Goal: Task Accomplishment & Management: Use online tool/utility

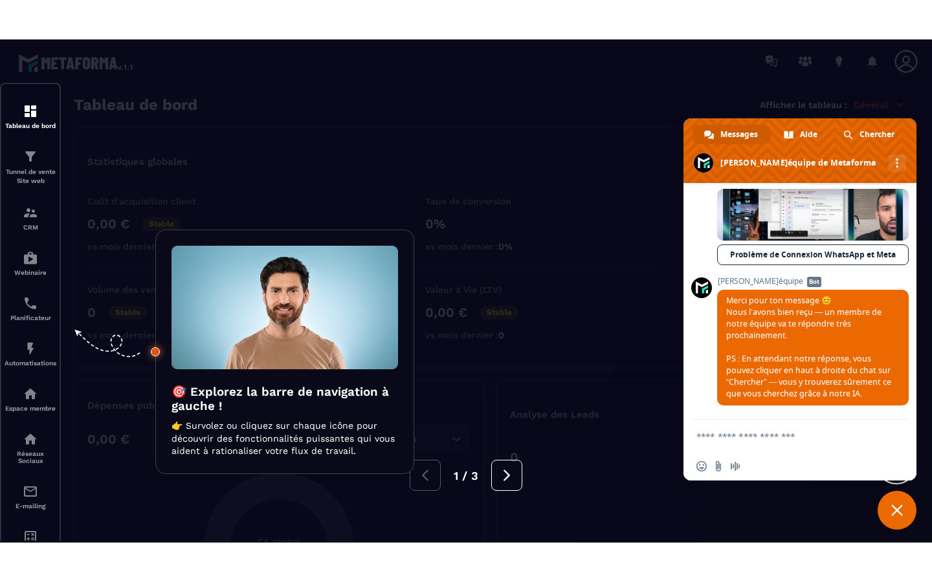
scroll to position [2295, 0]
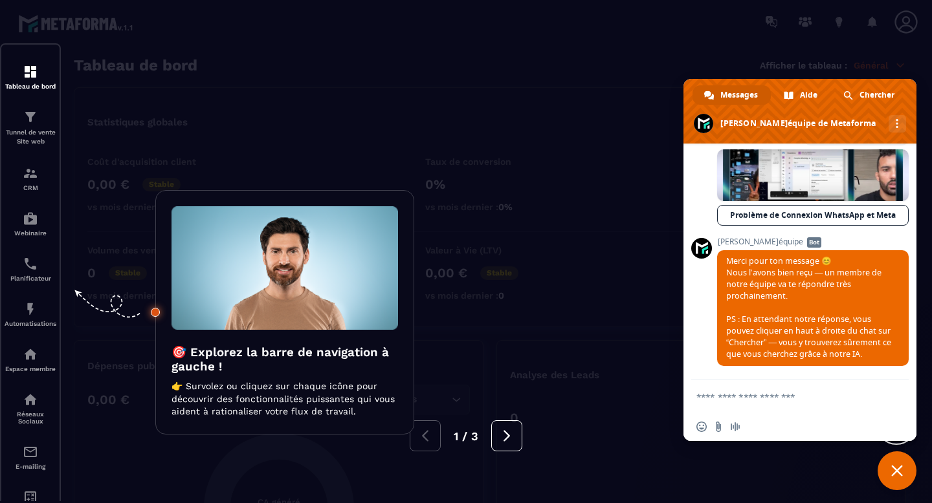
click at [458, 438] on span "Fermer le chat" at bounding box center [897, 471] width 12 height 12
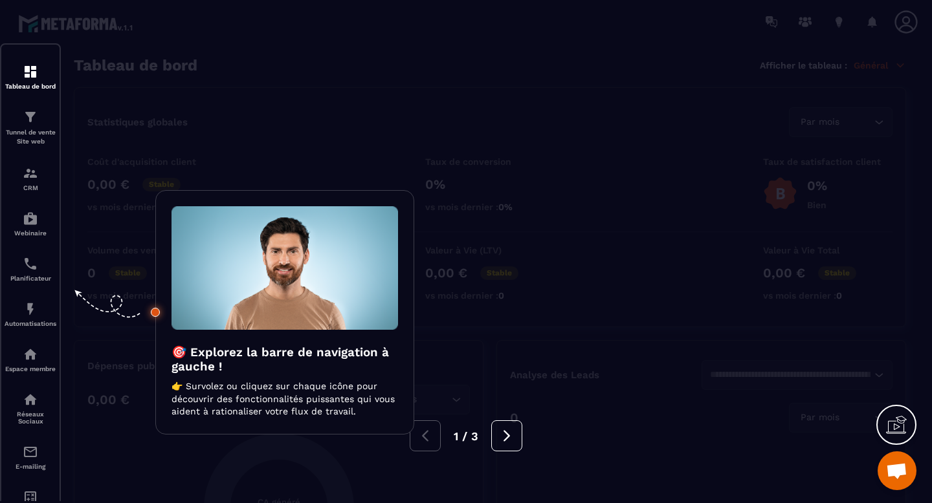
click at [458, 438] on div "1 / 3" at bounding box center [466, 436] width 932 height 31
click at [458, 436] on div "1 / 3" at bounding box center [466, 436] width 932 height 31
click at [458, 436] on icon at bounding box center [507, 436] width 14 height 14
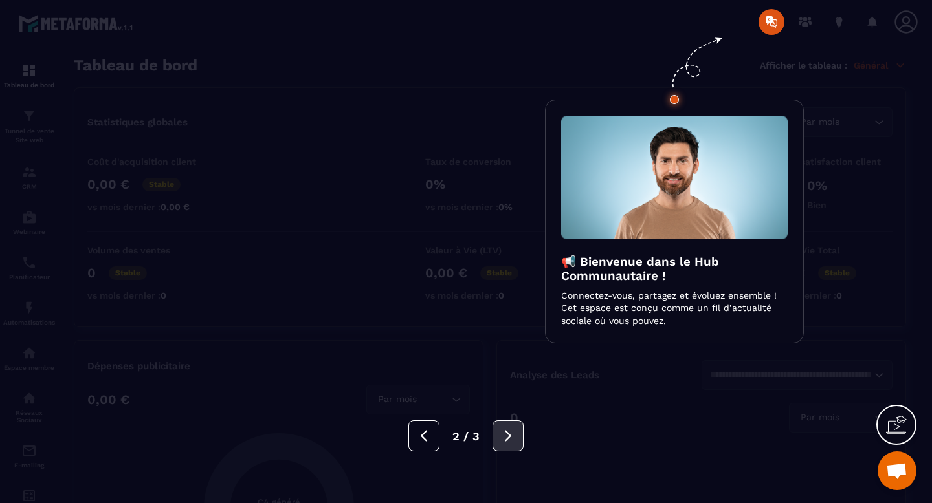
click at [458, 436] on icon at bounding box center [508, 436] width 14 height 14
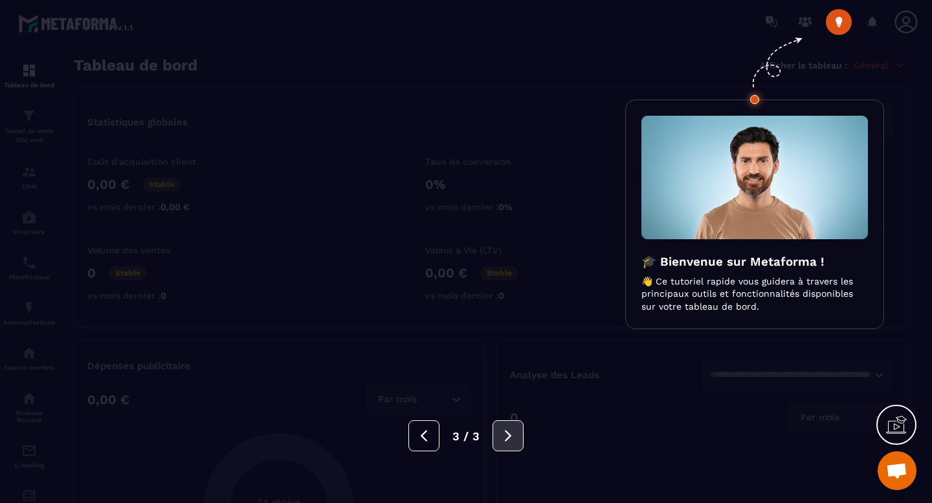
click at [458, 436] on icon at bounding box center [508, 436] width 14 height 14
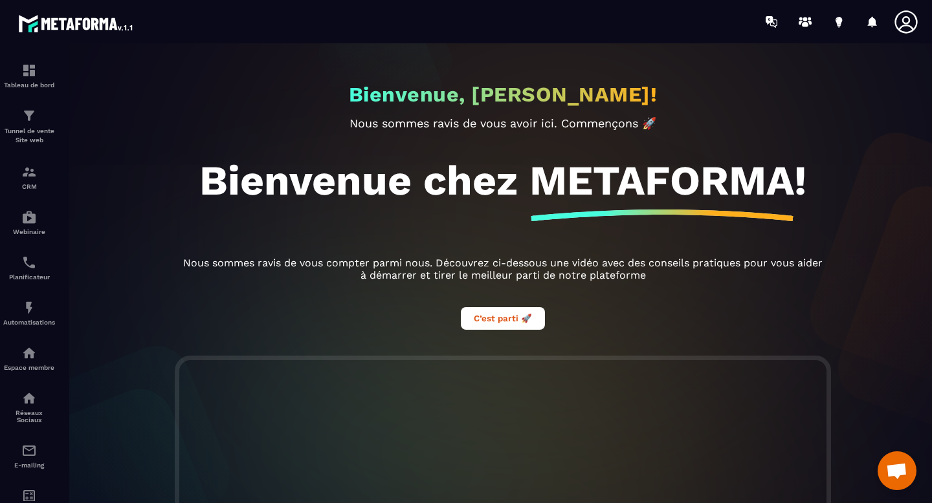
click at [458, 27] on icon at bounding box center [906, 22] width 26 height 26
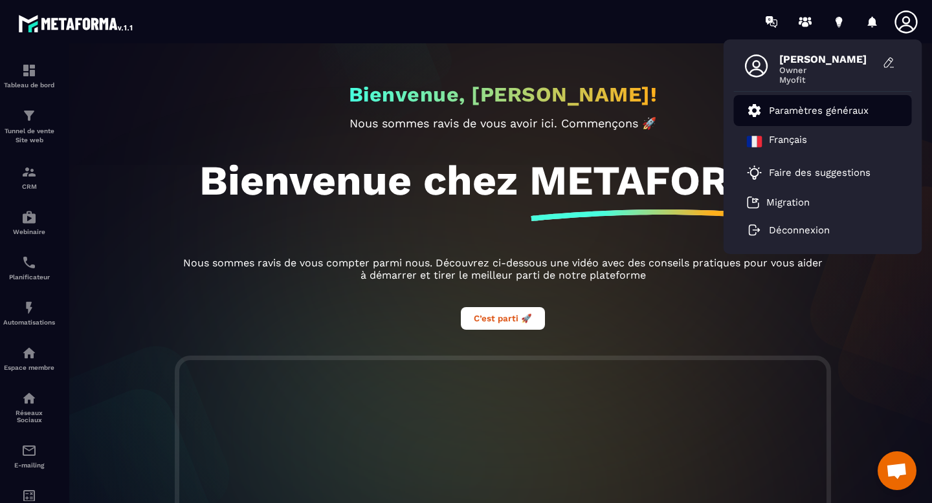
click at [458, 111] on p "Paramètres généraux" at bounding box center [819, 111] width 100 height 12
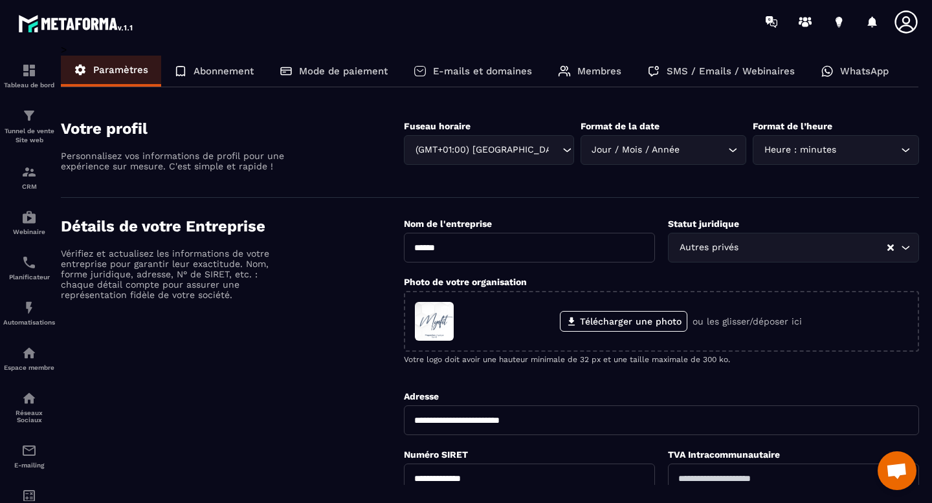
click at [458, 80] on div "WhatsApp" at bounding box center [855, 71] width 94 height 31
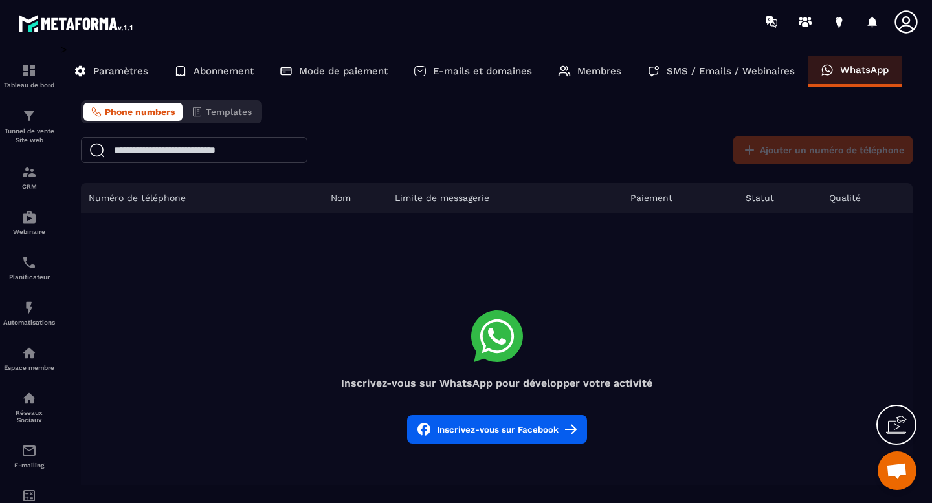
click at [458, 423] on icon at bounding box center [896, 425] width 21 height 21
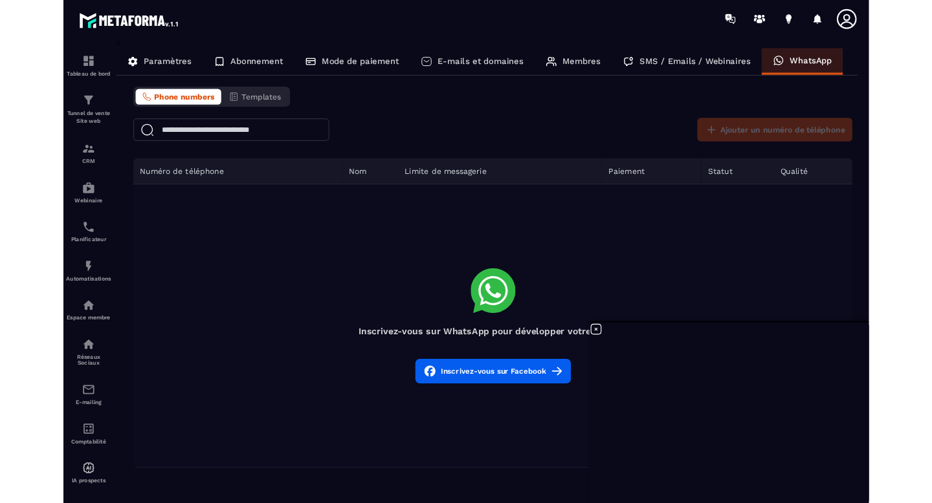
scroll to position [2295, 0]
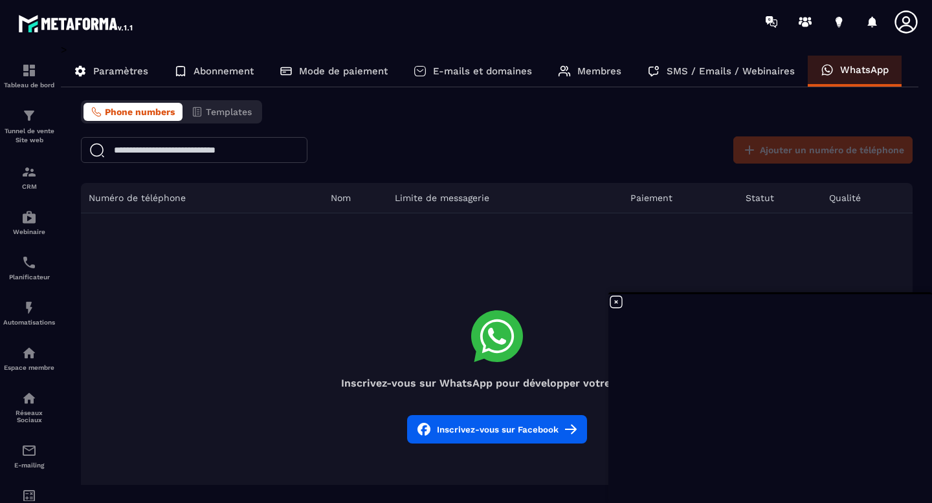
click at [458, 274] on td "Inscrivez-vous sur WhatsApp pour développer votre activité Inscrivez-vous sur F…" at bounding box center [497, 378] width 832 height 328
click at [458, 428] on button "Inscrivez-vous sur Facebook" at bounding box center [497, 429] width 180 height 28
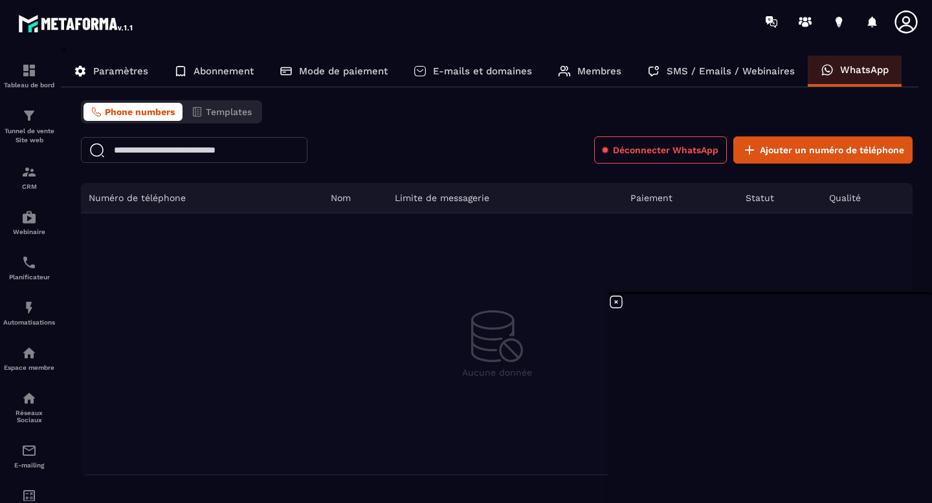
click at [458, 306] on icon at bounding box center [616, 302] width 16 height 16
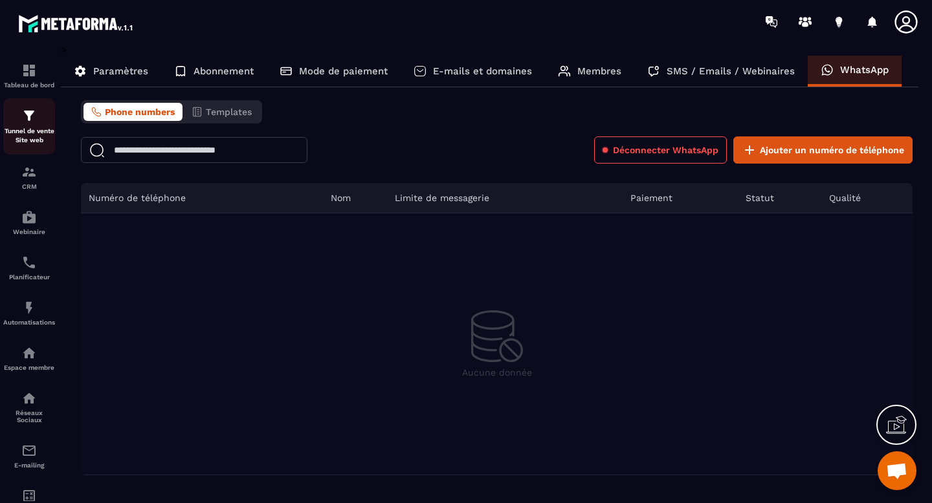
click at [25, 118] on img at bounding box center [29, 116] width 16 height 16
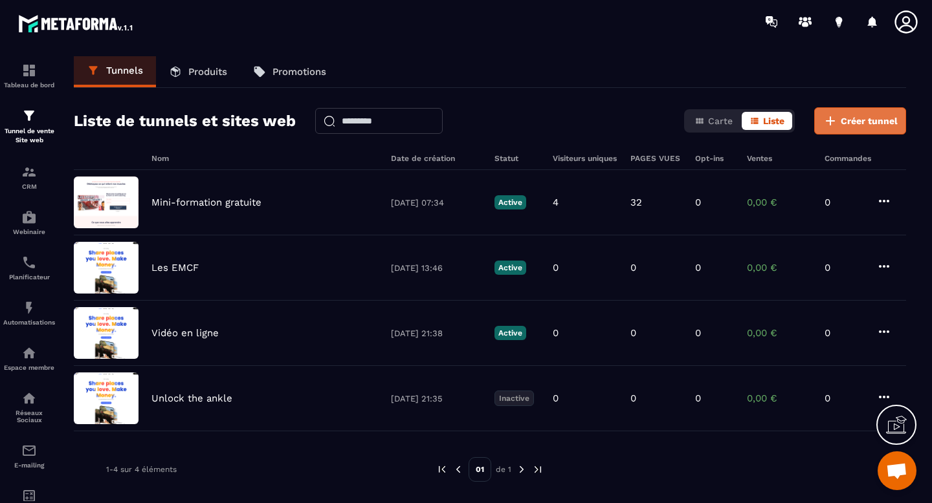
click at [458, 127] on button "Créer tunnel" at bounding box center [860, 120] width 92 height 27
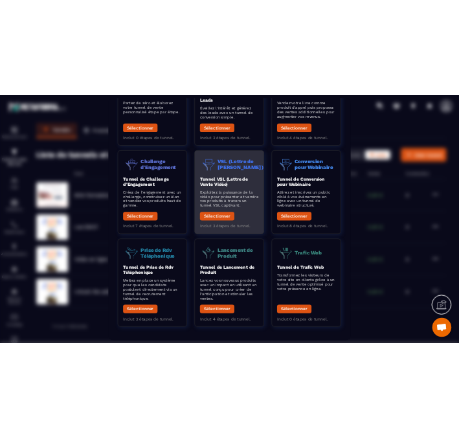
scroll to position [137, 0]
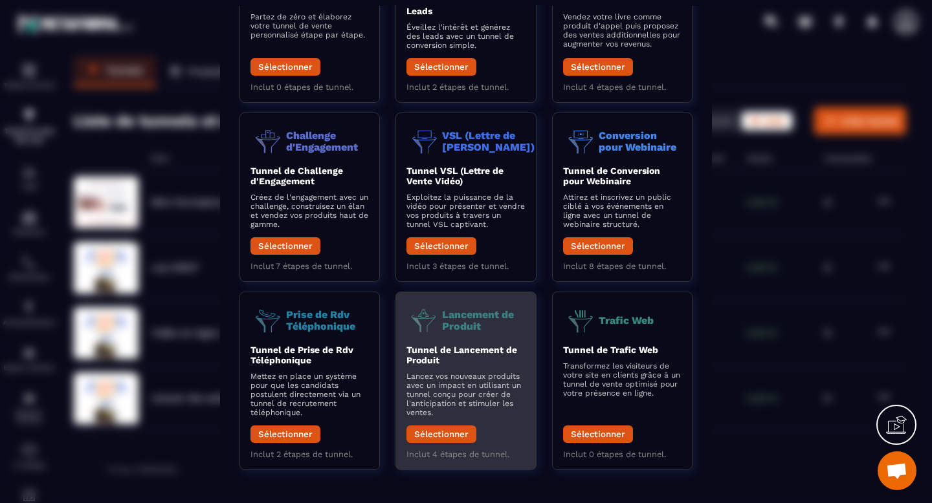
click at [458, 340] on div "Lancement de Produit Tunnel de Lancement de Produit Lancez vos nouveaux produit…" at bounding box center [465, 381] width 140 height 179
click at [439, 434] on button "Sélectionner" at bounding box center [441, 434] width 70 height 17
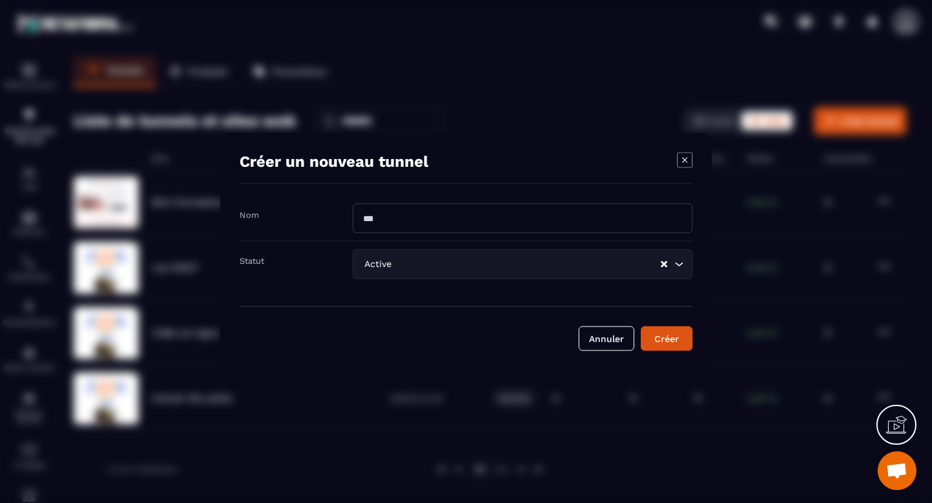
click at [416, 224] on input "Modal window" at bounding box center [523, 219] width 340 height 30
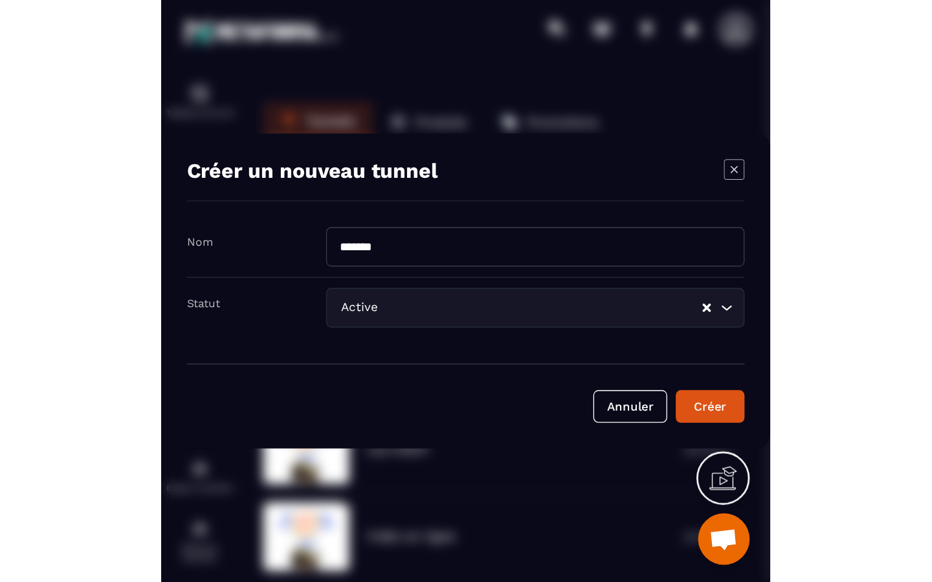
scroll to position [2415, 0]
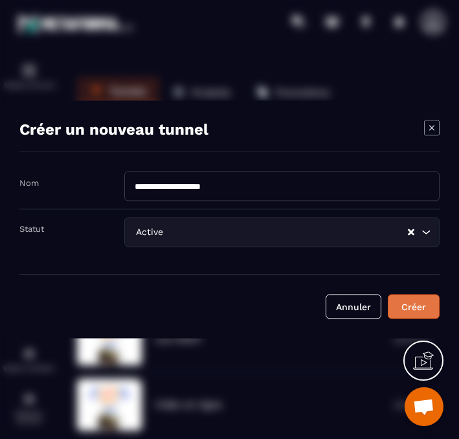
type input "**********"
click at [410, 302] on div "Créer" at bounding box center [413, 306] width 35 height 13
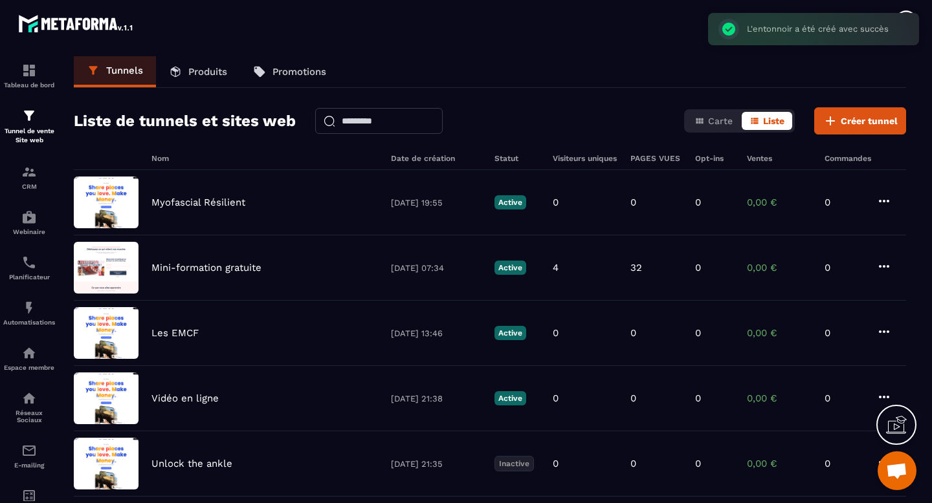
scroll to position [2295, 0]
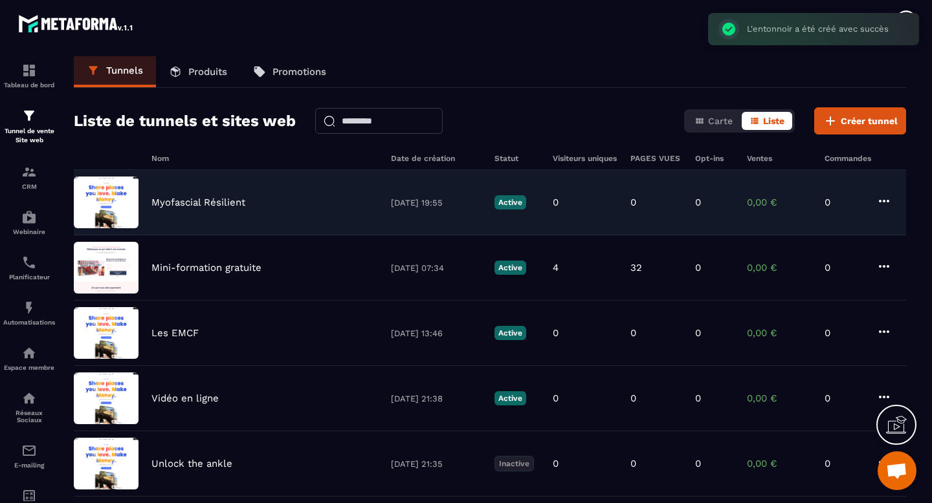
click at [270, 201] on div "Myofascial Résilient" at bounding box center [264, 203] width 227 height 12
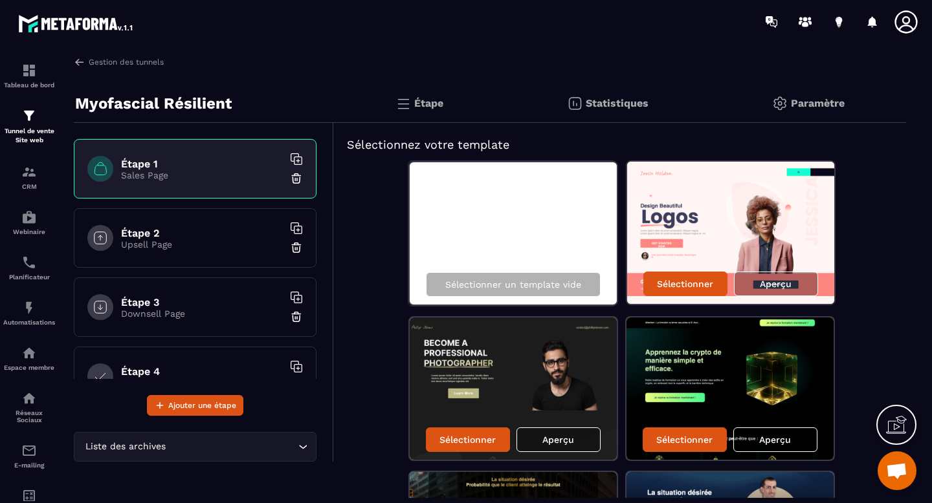
click at [202, 242] on p "Upsell Page" at bounding box center [202, 244] width 162 height 10
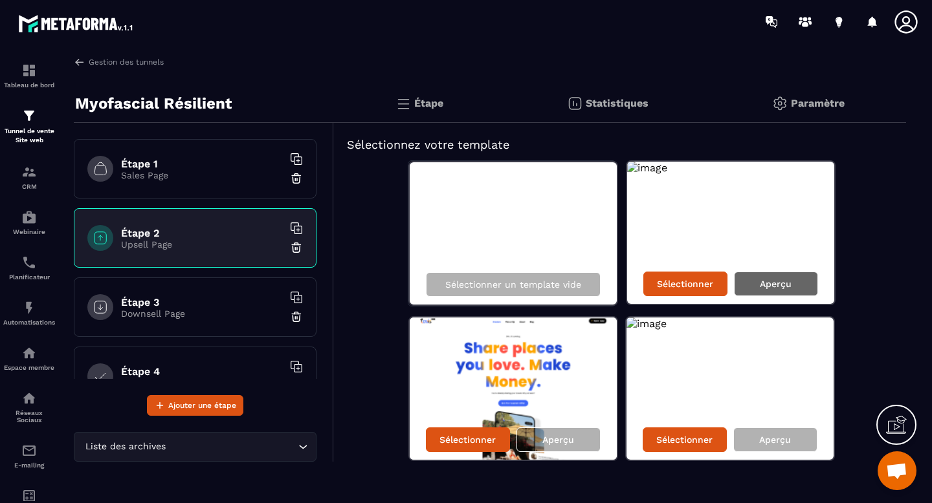
click at [458, 286] on p "Aperçu" at bounding box center [776, 284] width 32 height 10
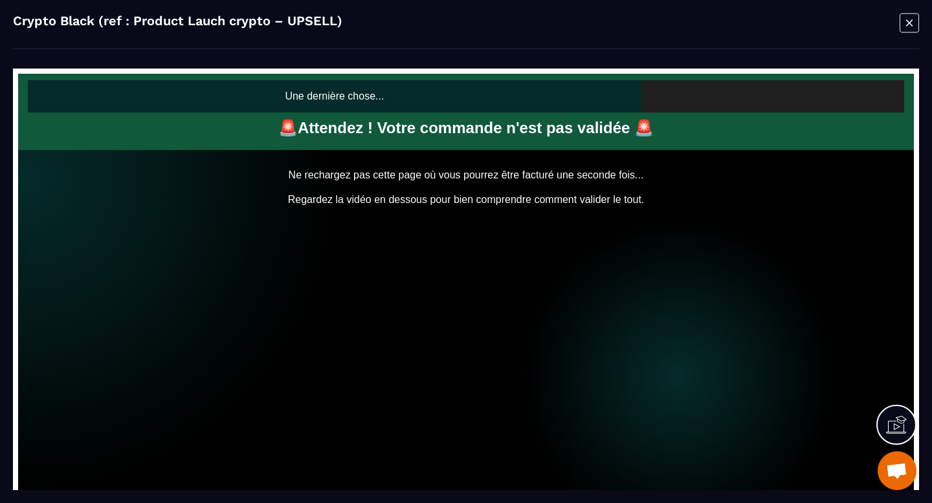
click at [458, 24] on icon "Modal window" at bounding box center [909, 23] width 19 height 20
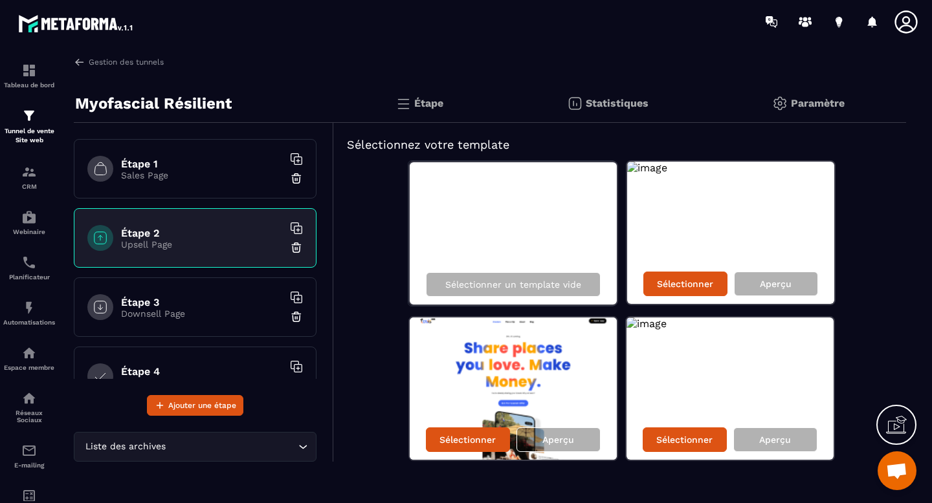
click at [205, 171] on p "Sales Page" at bounding box center [202, 175] width 162 height 10
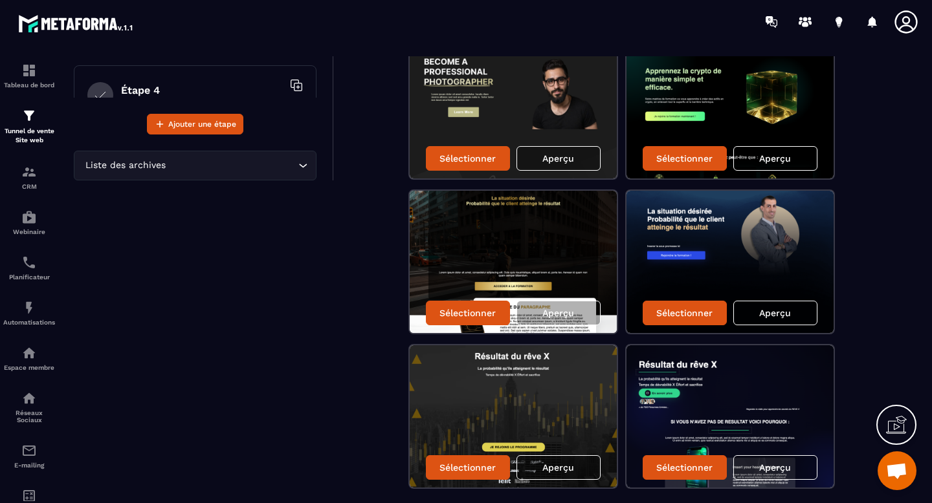
scroll to position [306, 0]
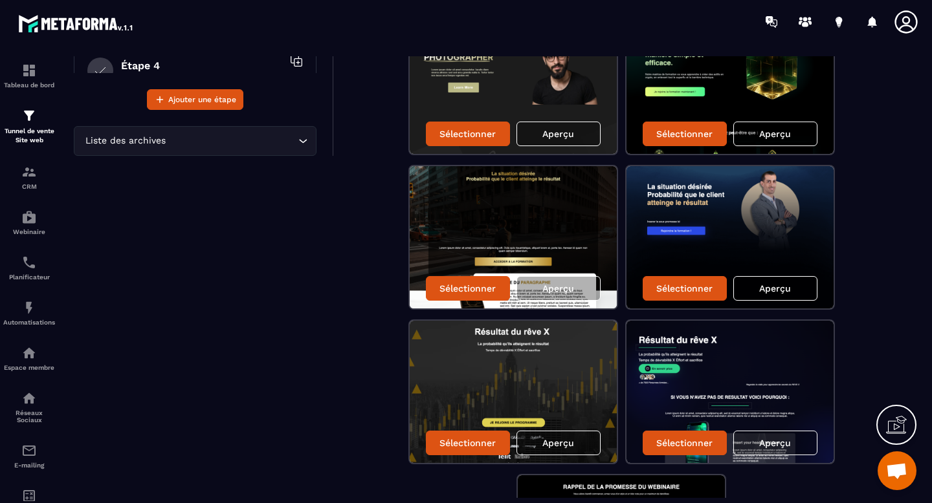
click at [458, 296] on div "Aperçu" at bounding box center [775, 288] width 84 height 25
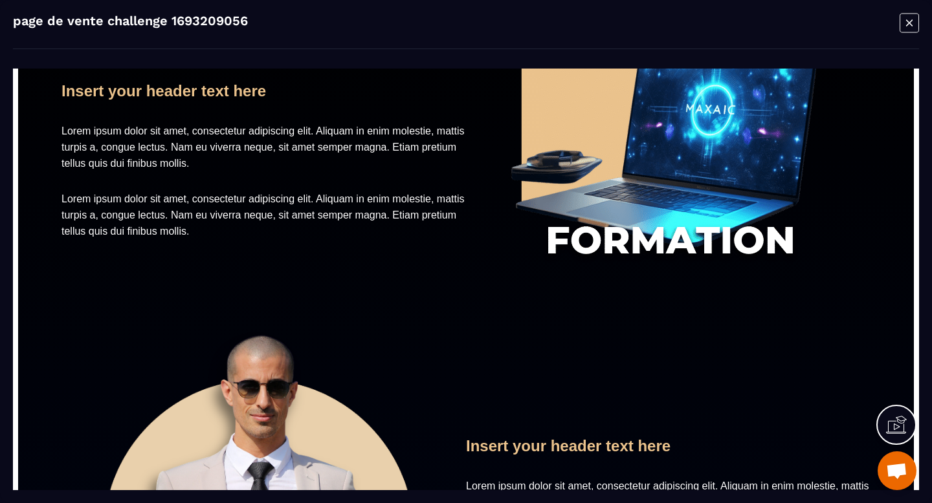
scroll to position [0, 0]
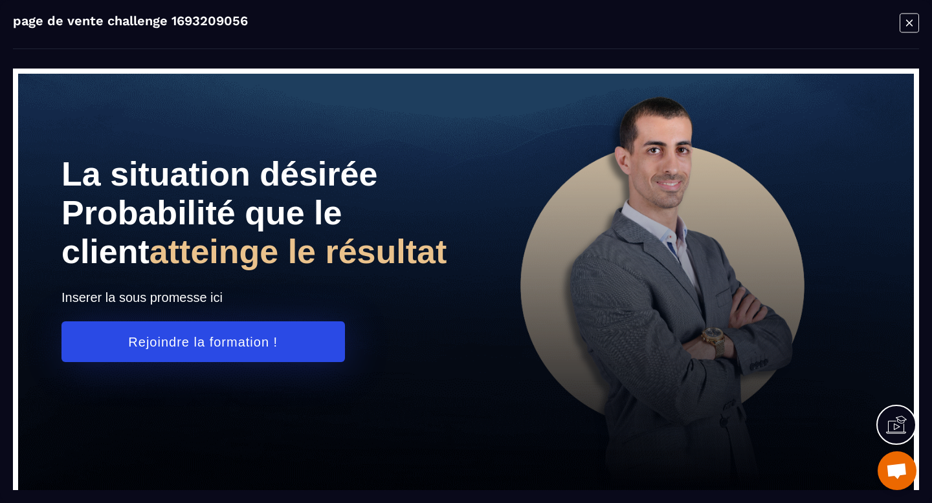
click at [458, 23] on icon "Modal window" at bounding box center [909, 23] width 19 height 20
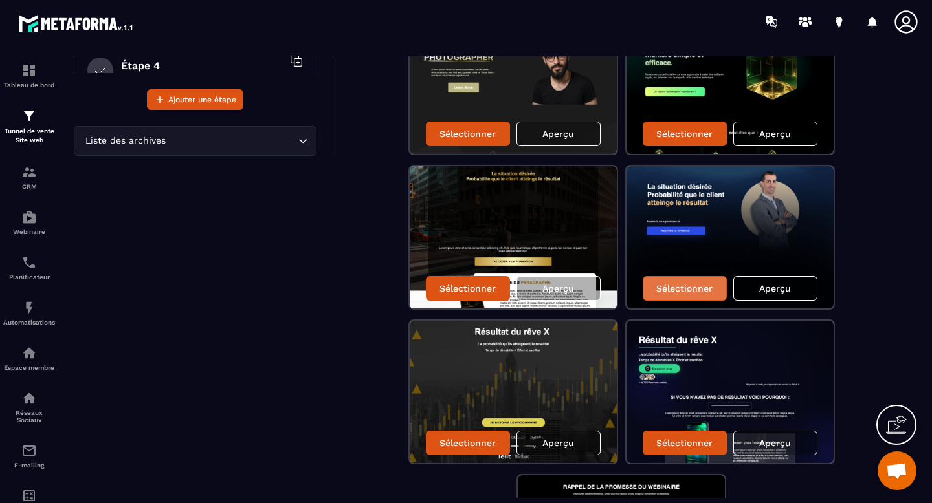
click at [458, 293] on p "Sélectionner" at bounding box center [684, 288] width 56 height 10
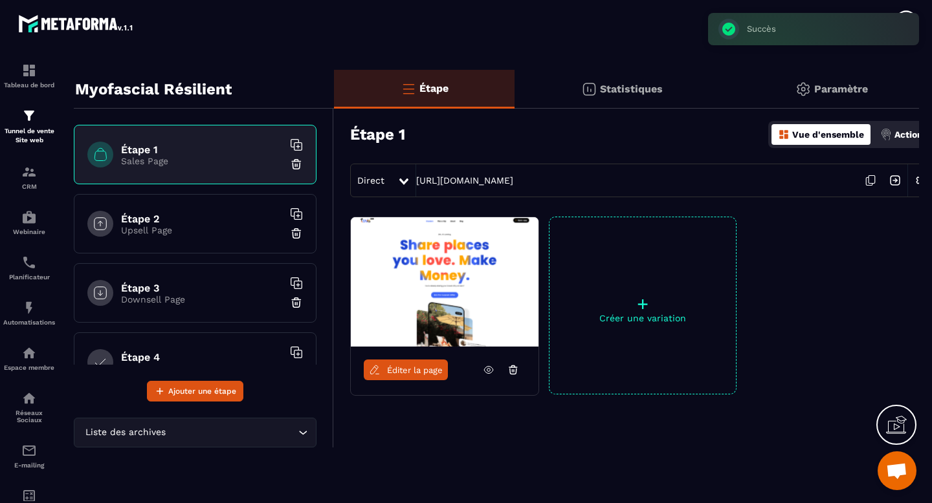
scroll to position [14, 0]
click at [192, 222] on h6 "Étape 2" at bounding box center [202, 219] width 162 height 12
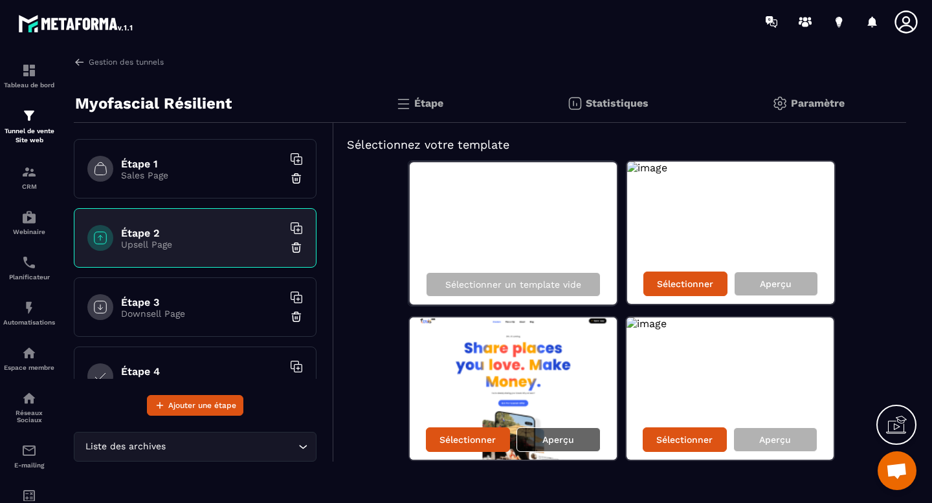
click at [458, 438] on div "Aperçu" at bounding box center [558, 440] width 84 height 25
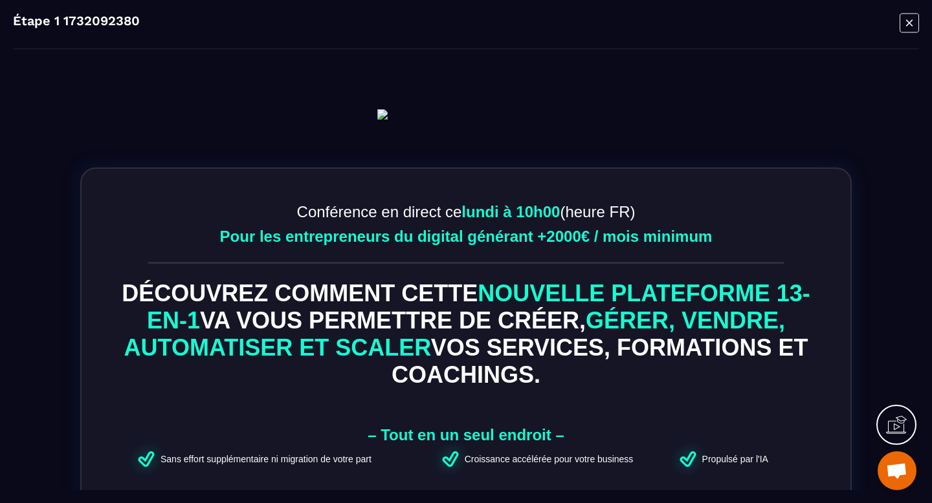
click at [458, 27] on icon "Modal window" at bounding box center [909, 23] width 19 height 20
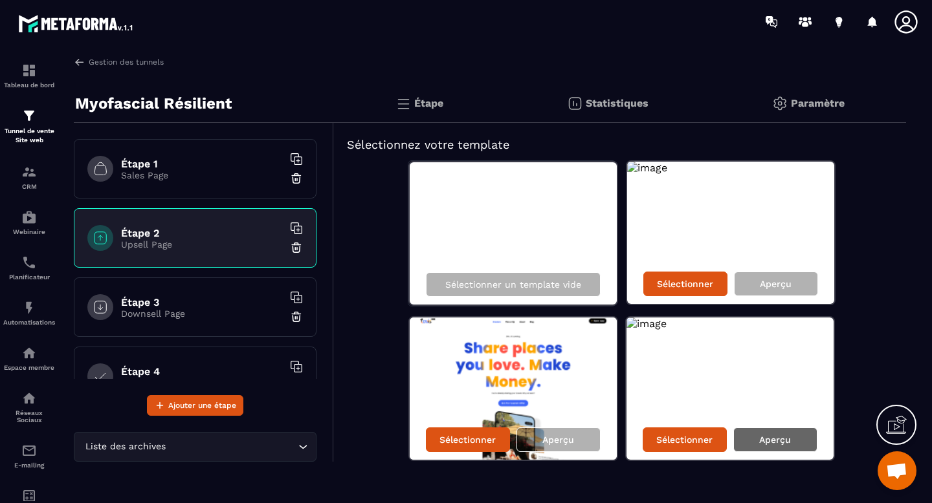
click at [458, 438] on p "Aperçu" at bounding box center [775, 440] width 32 height 10
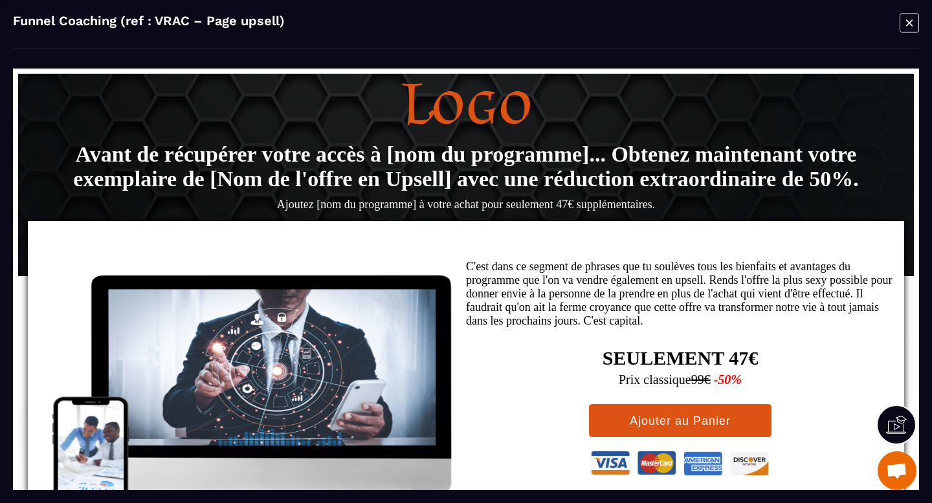
click at [458, 22] on icon "Modal window" at bounding box center [909, 23] width 19 height 20
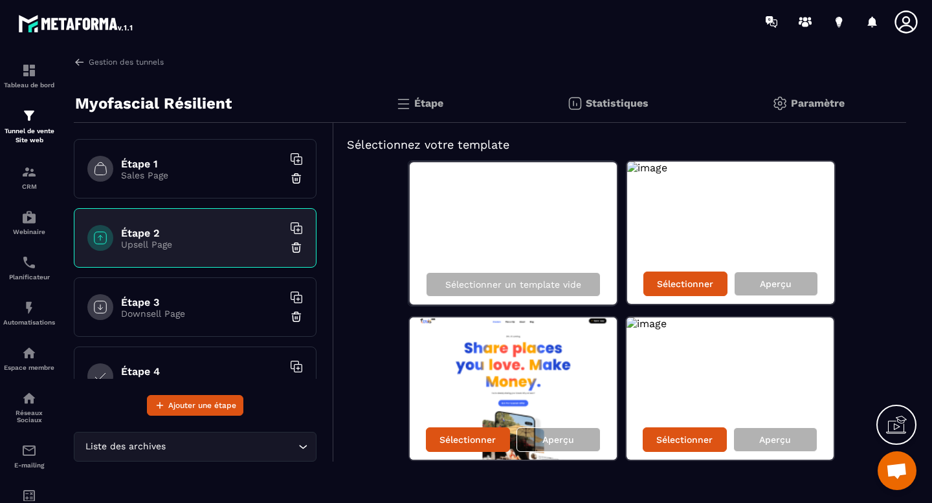
scroll to position [15, 0]
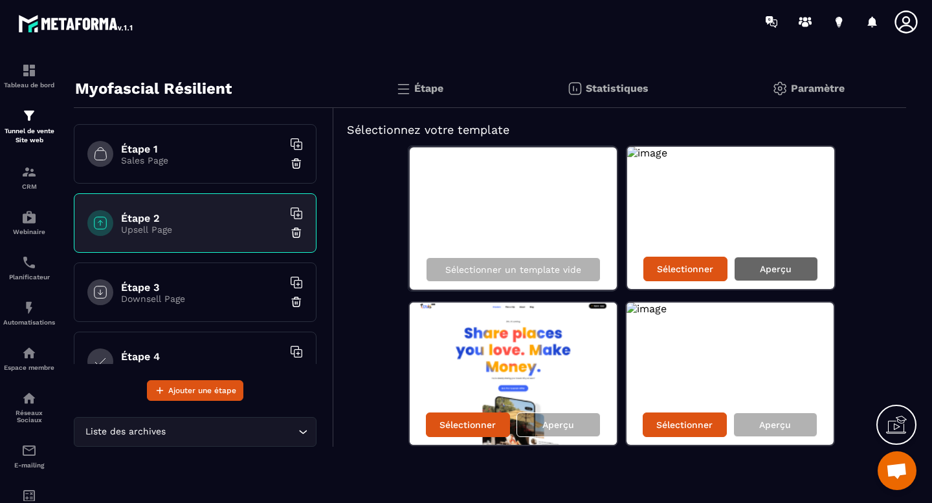
click at [458, 269] on p "Aperçu" at bounding box center [776, 269] width 32 height 10
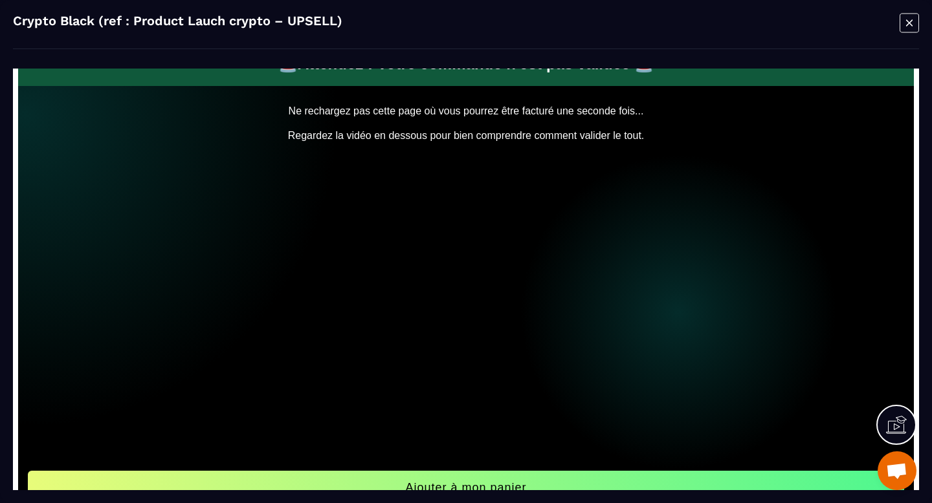
scroll to position [0, 0]
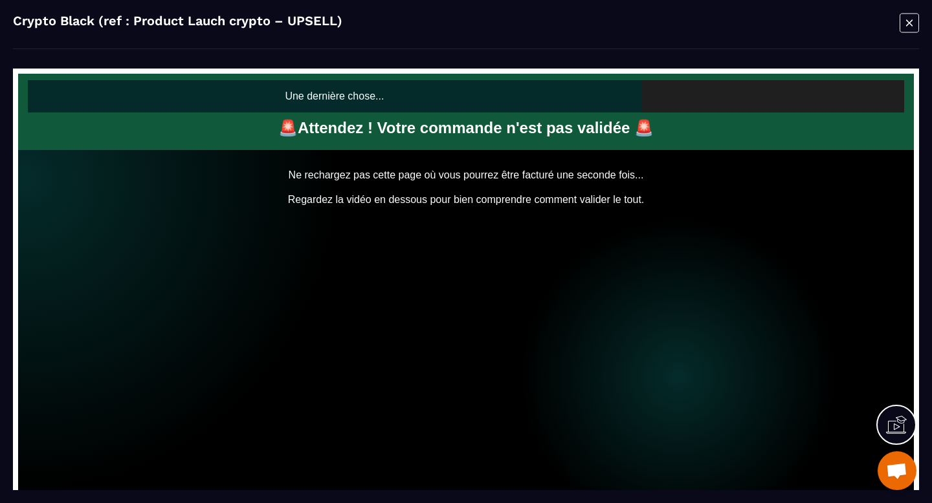
click at [458, 28] on icon "Modal window" at bounding box center [909, 23] width 19 height 20
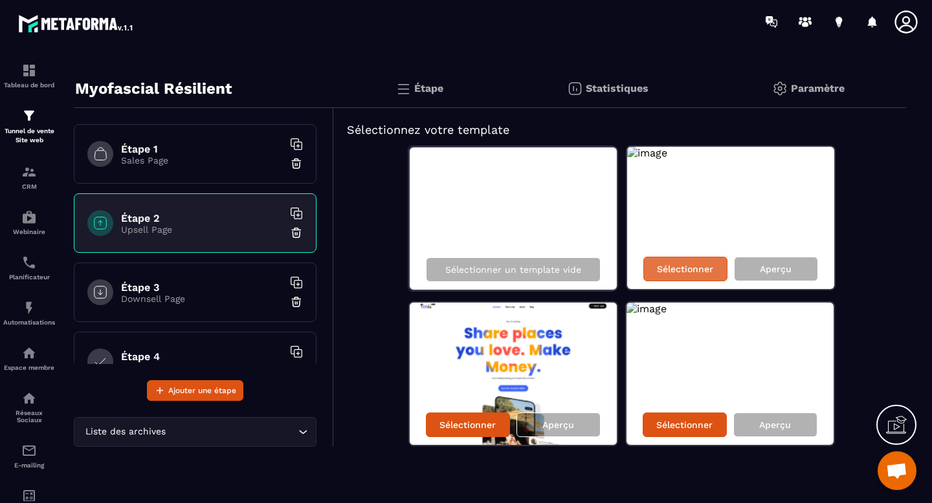
click at [458, 272] on p "Sélectionner" at bounding box center [685, 269] width 56 height 10
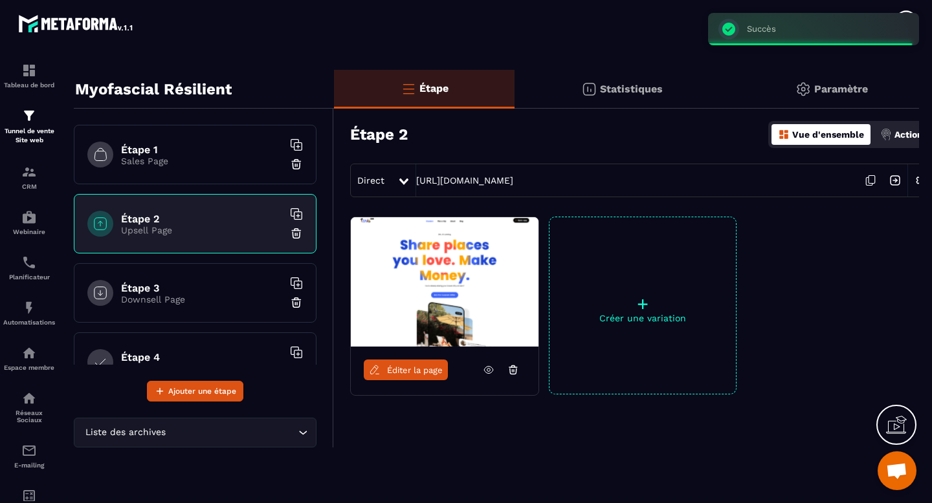
click at [216, 296] on p "Downsell Page" at bounding box center [202, 299] width 162 height 10
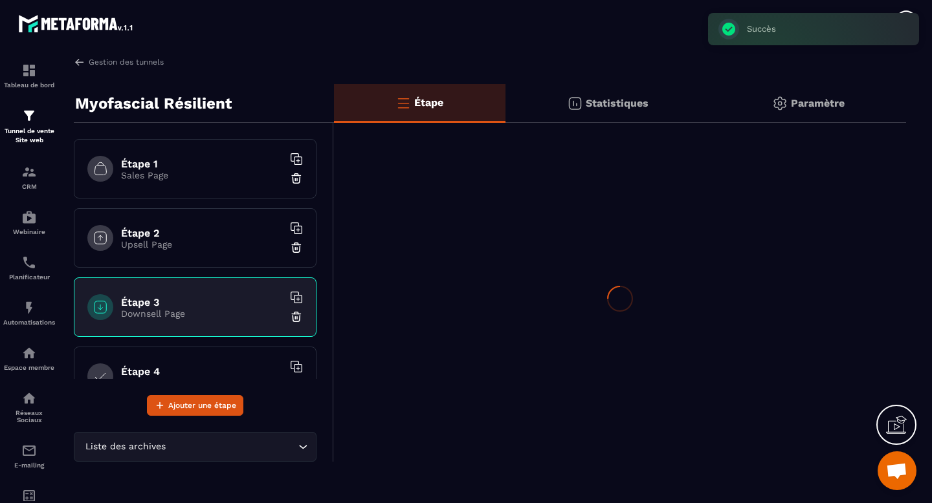
scroll to position [0, 0]
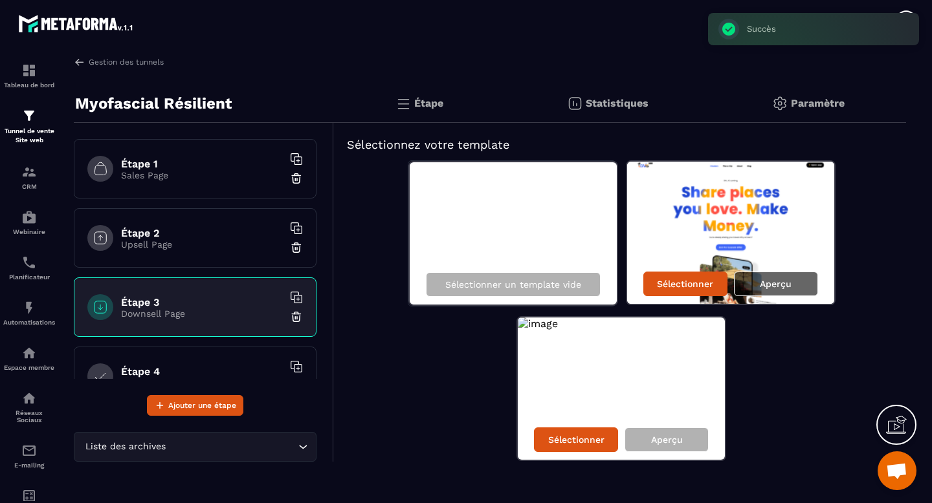
click at [458, 285] on div "Aperçu" at bounding box center [776, 284] width 84 height 25
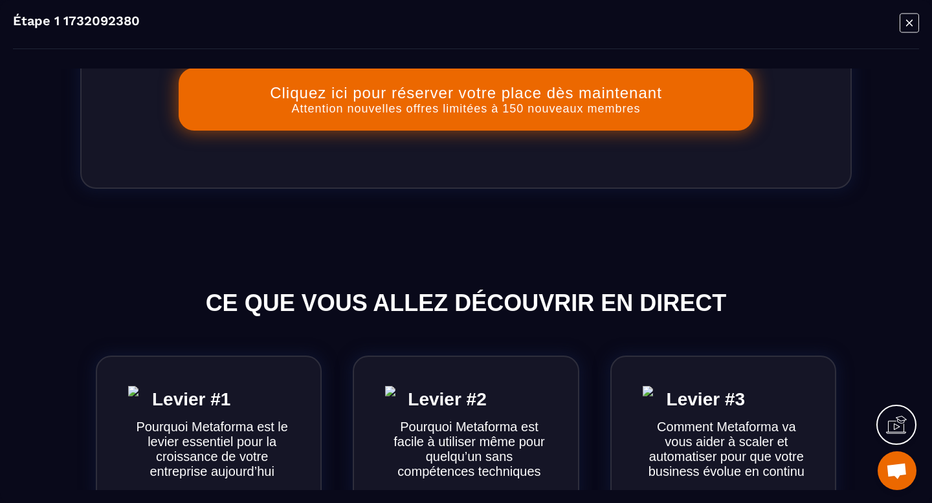
scroll to position [766, 0]
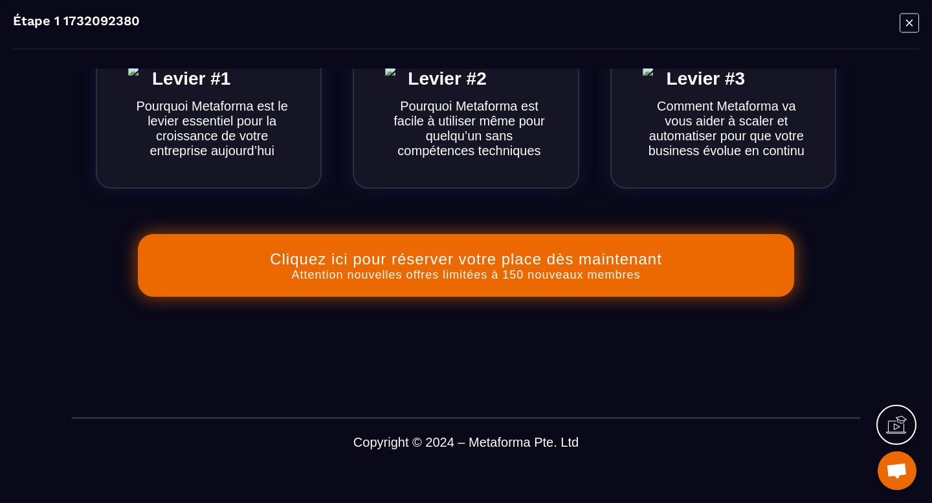
click at [458, 26] on icon "Modal window" at bounding box center [909, 23] width 19 height 20
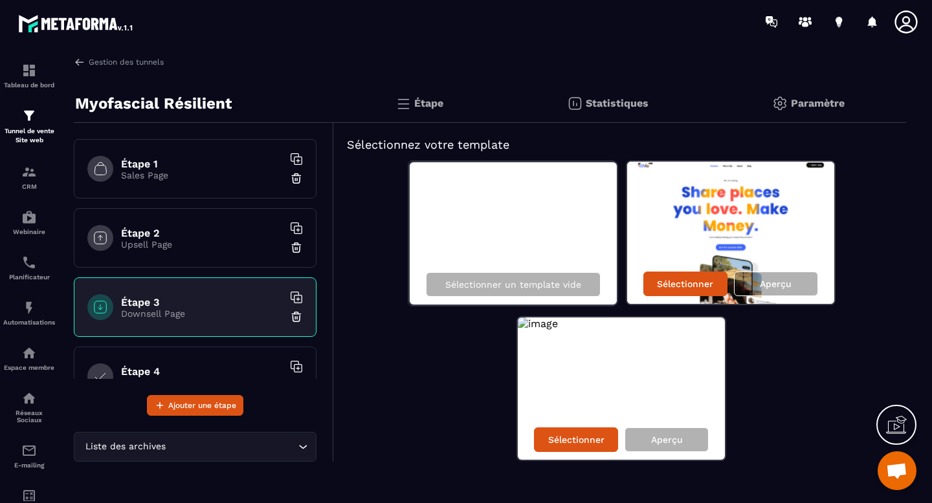
scroll to position [37, 0]
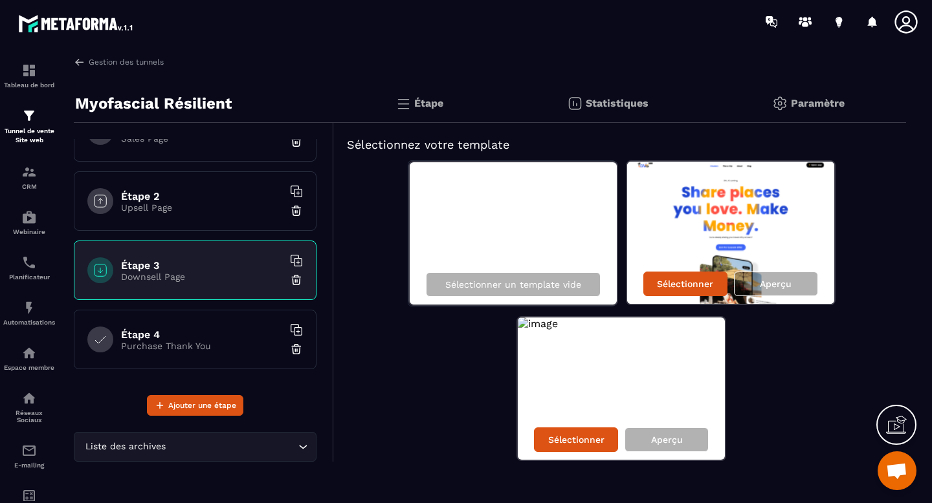
click at [221, 333] on h6 "Étape 4" at bounding box center [202, 335] width 162 height 12
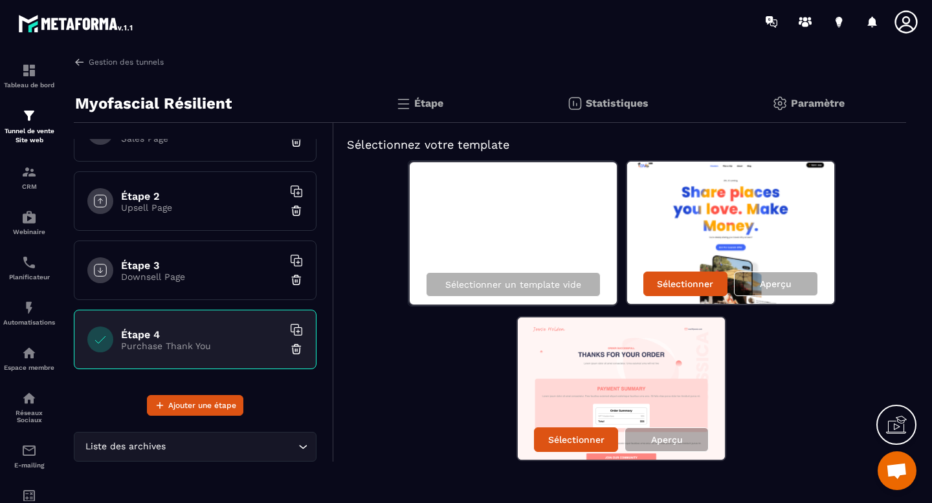
click at [198, 270] on h6 "Étape 3" at bounding box center [202, 266] width 162 height 12
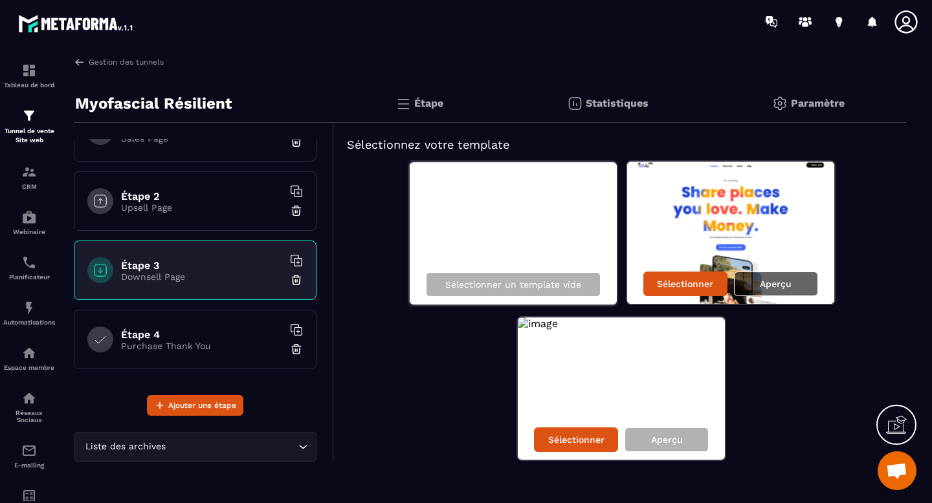
click at [458, 290] on div "Aperçu" at bounding box center [776, 284] width 84 height 25
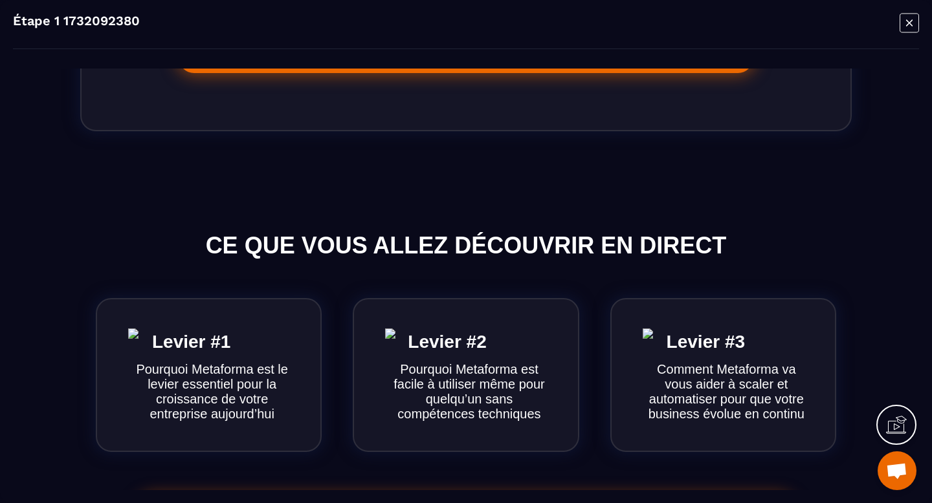
scroll to position [584, 0]
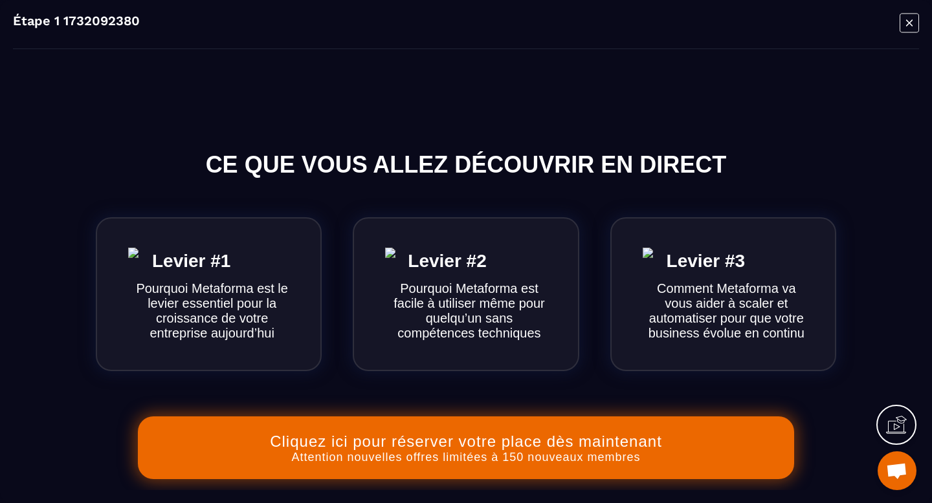
click at [458, 25] on icon "Modal window" at bounding box center [909, 23] width 19 height 20
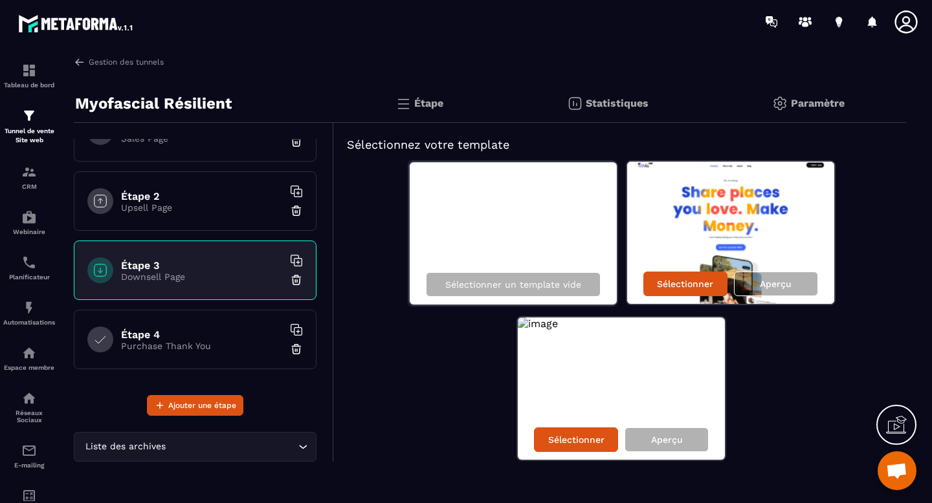
scroll to position [15, 0]
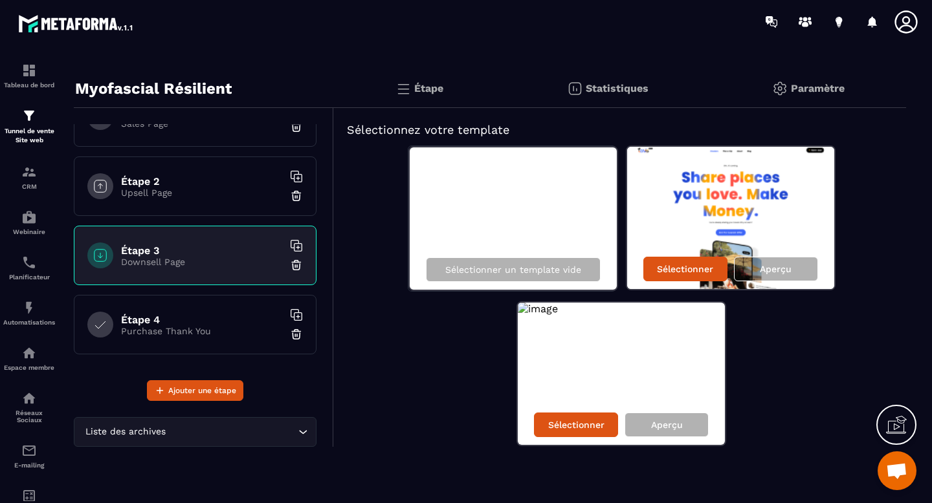
click at [212, 308] on div "Étape 4 Purchase Thank You" at bounding box center [195, 325] width 243 height 60
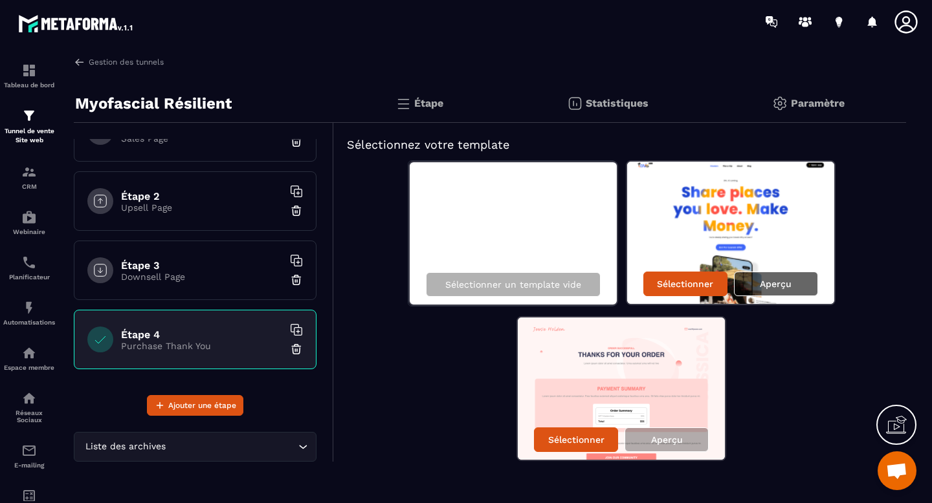
click at [458, 291] on div "Aperçu" at bounding box center [776, 284] width 84 height 25
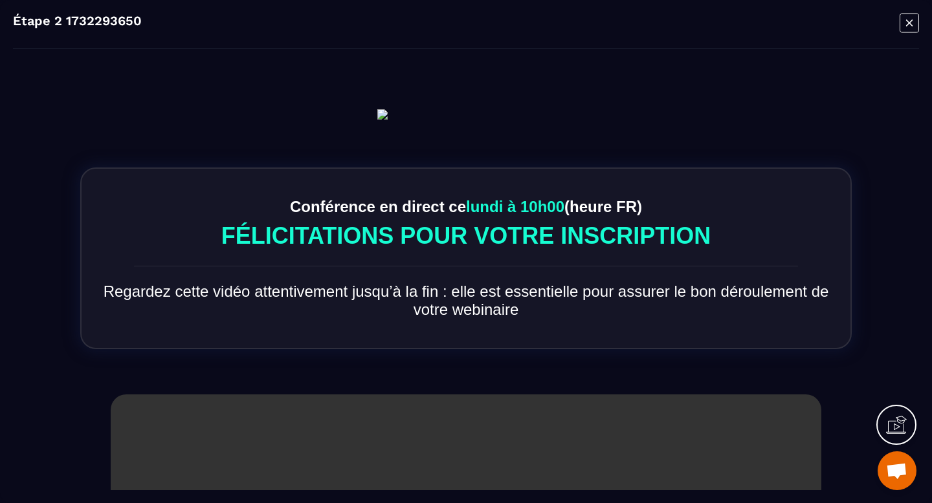
click at [458, 29] on icon "Modal window" at bounding box center [909, 23] width 19 height 20
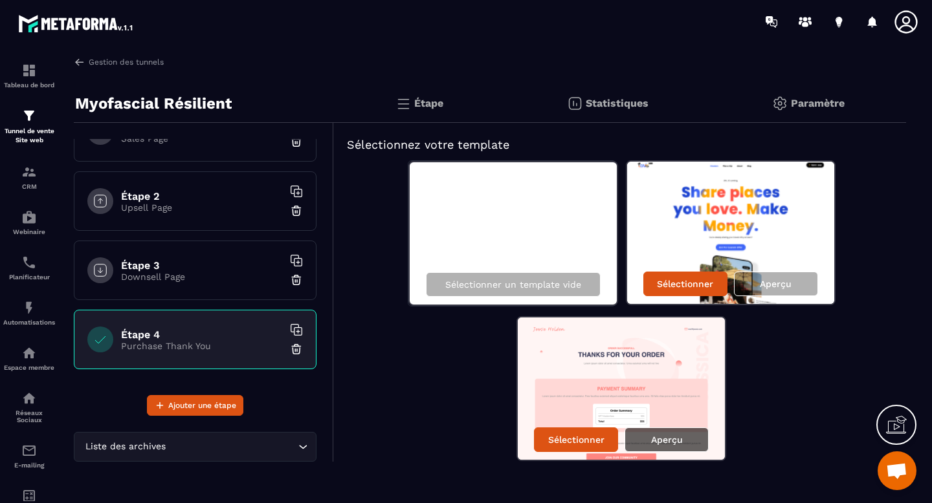
click at [458, 437] on p "Aperçu" at bounding box center [667, 440] width 32 height 10
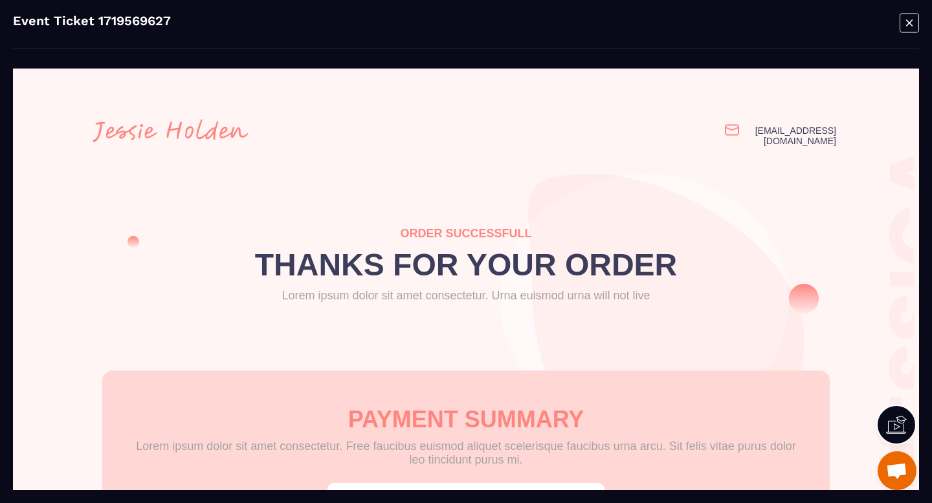
click at [458, 30] on icon "Modal window" at bounding box center [909, 23] width 19 height 20
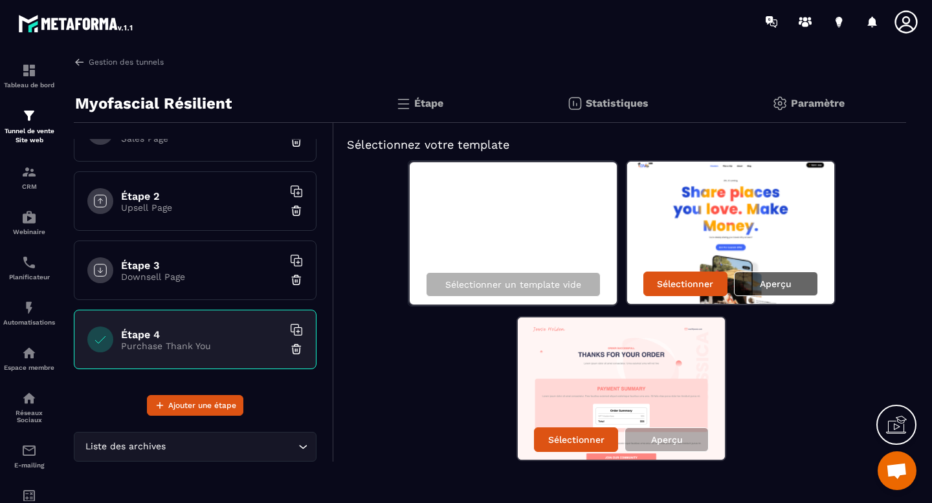
click at [458, 283] on p "Aperçu" at bounding box center [776, 284] width 32 height 10
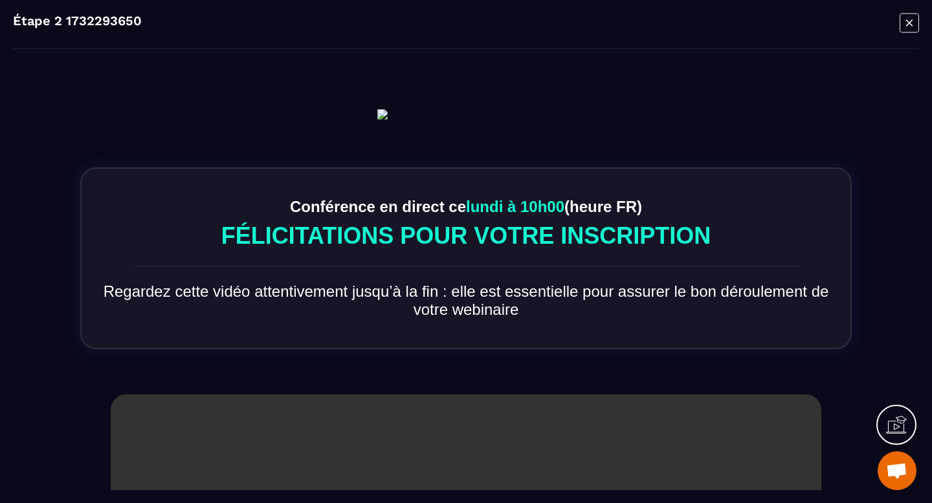
click at [458, 25] on icon "Modal window" at bounding box center [909, 22] width 6 height 6
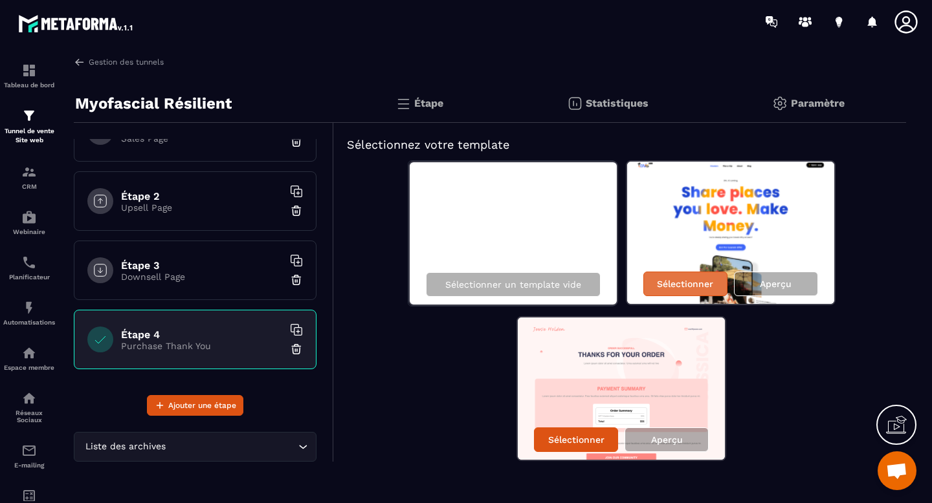
click at [458, 284] on p "Sélectionner" at bounding box center [685, 284] width 56 height 10
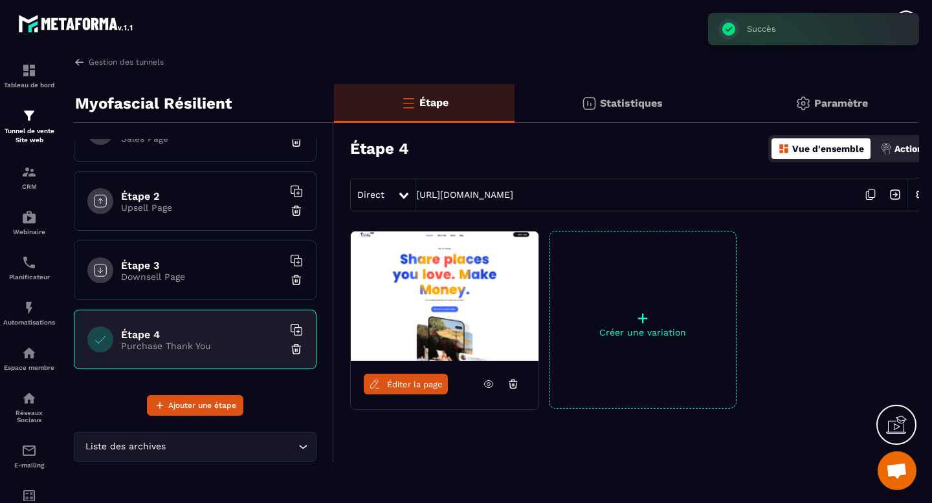
click at [212, 275] on p "Downsell Page" at bounding box center [202, 277] width 162 height 10
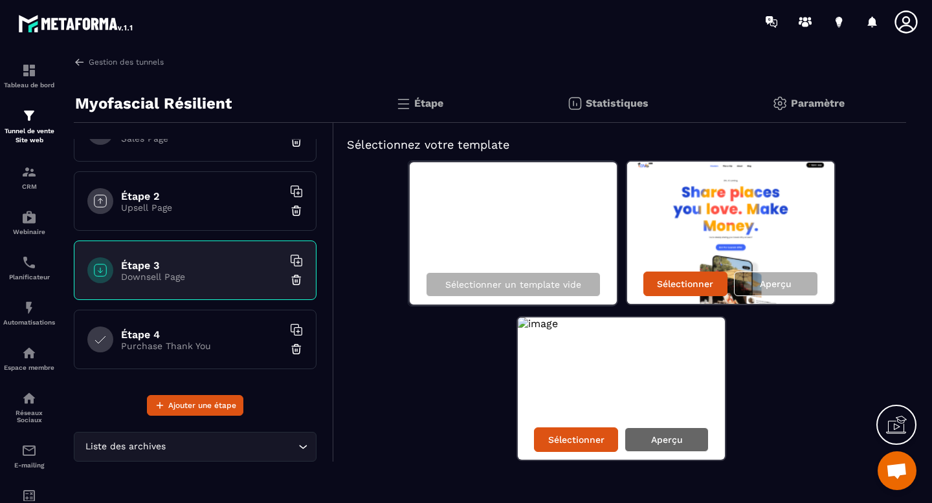
click at [458, 438] on div "Aperçu" at bounding box center [667, 440] width 84 height 25
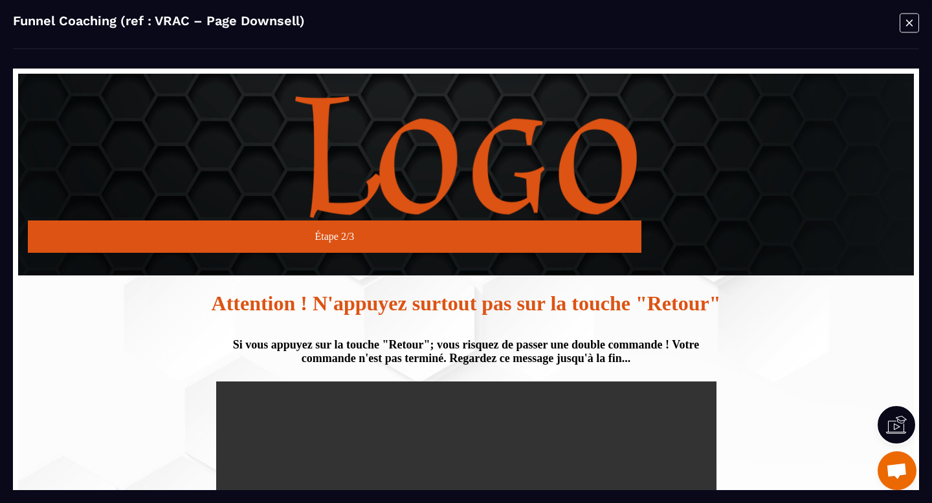
click at [458, 27] on icon "Modal window" at bounding box center [909, 23] width 19 height 20
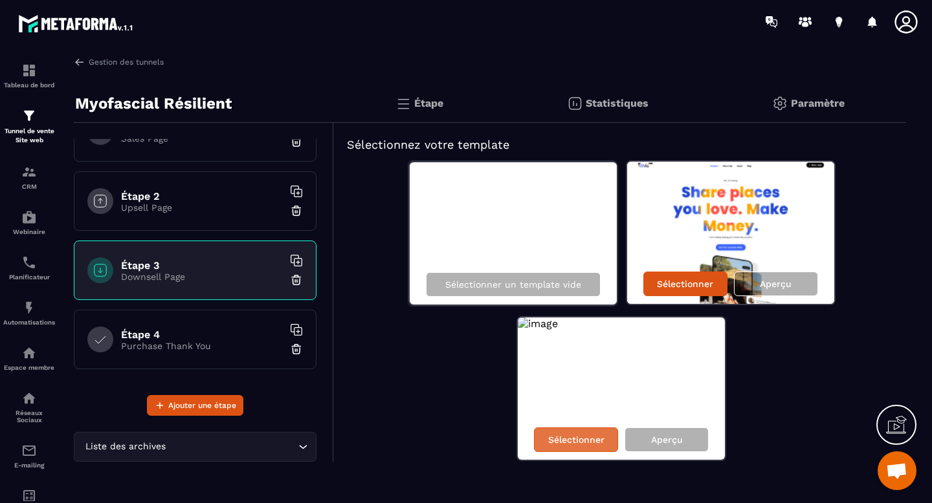
click at [458, 438] on p "Sélectionner" at bounding box center [576, 440] width 56 height 10
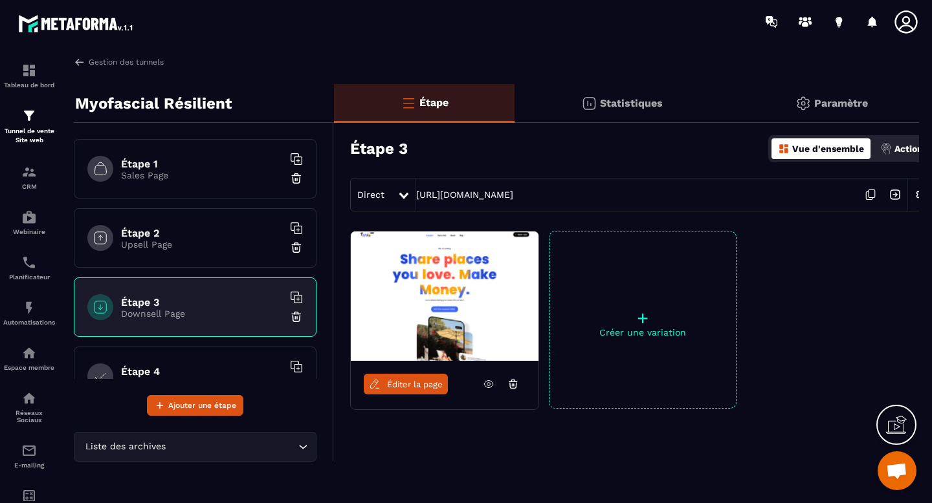
click at [197, 162] on h6 "Étape 1" at bounding box center [202, 164] width 162 height 12
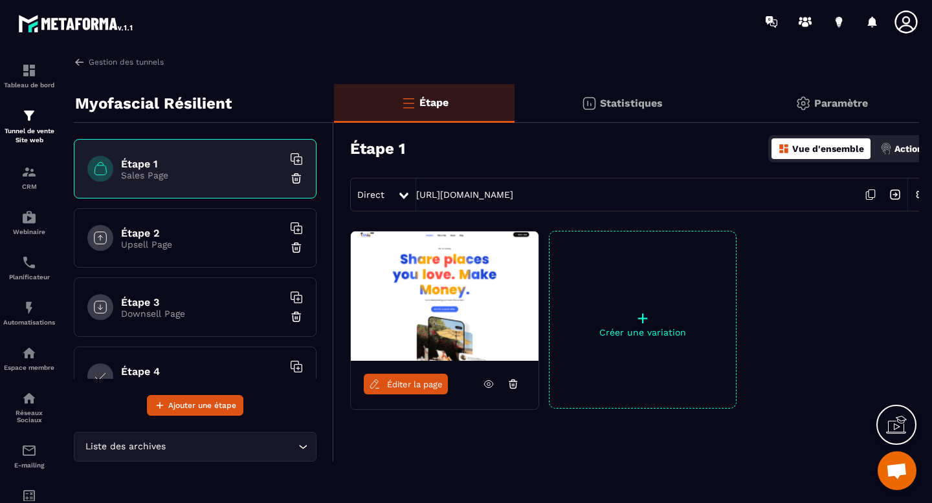
click at [370, 375] on link "Éditer la page" at bounding box center [406, 384] width 84 height 21
